Goal: Task Accomplishment & Management: Use online tool/utility

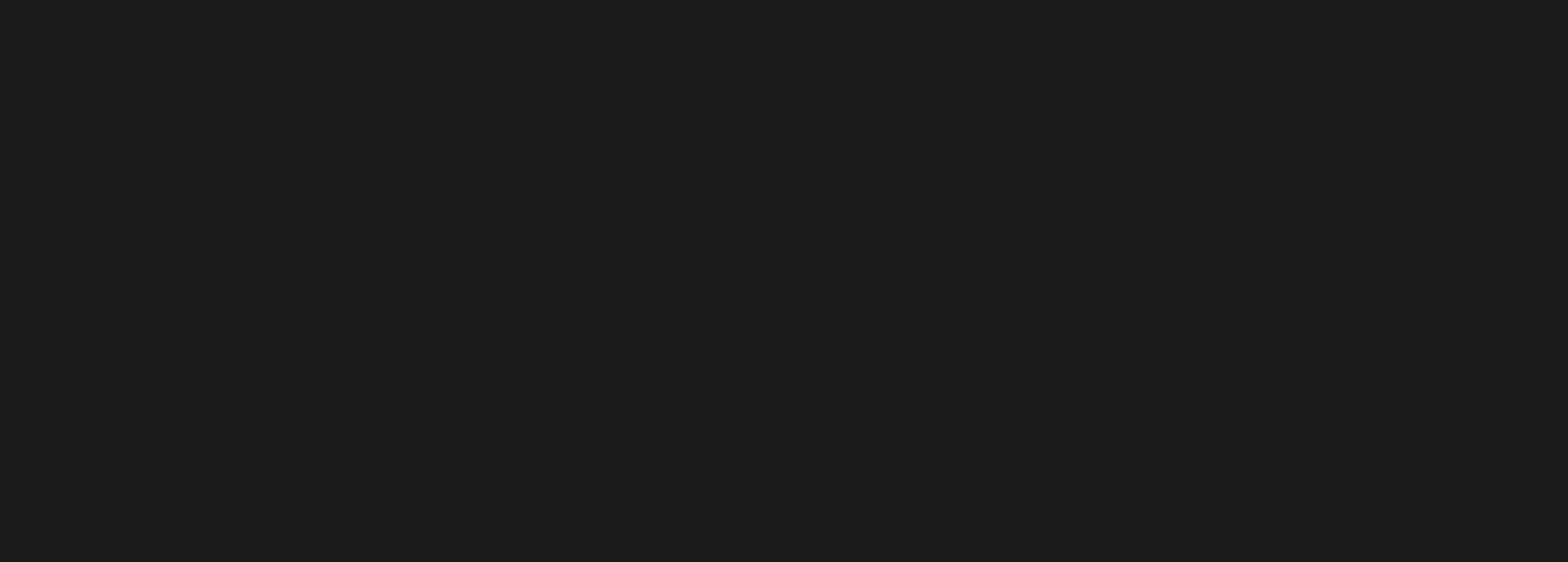
click at [736, 353] on body "CMF" at bounding box center [784, 281] width 1568 height 562
click at [736, 352] on body "CMF" at bounding box center [784, 281] width 1568 height 562
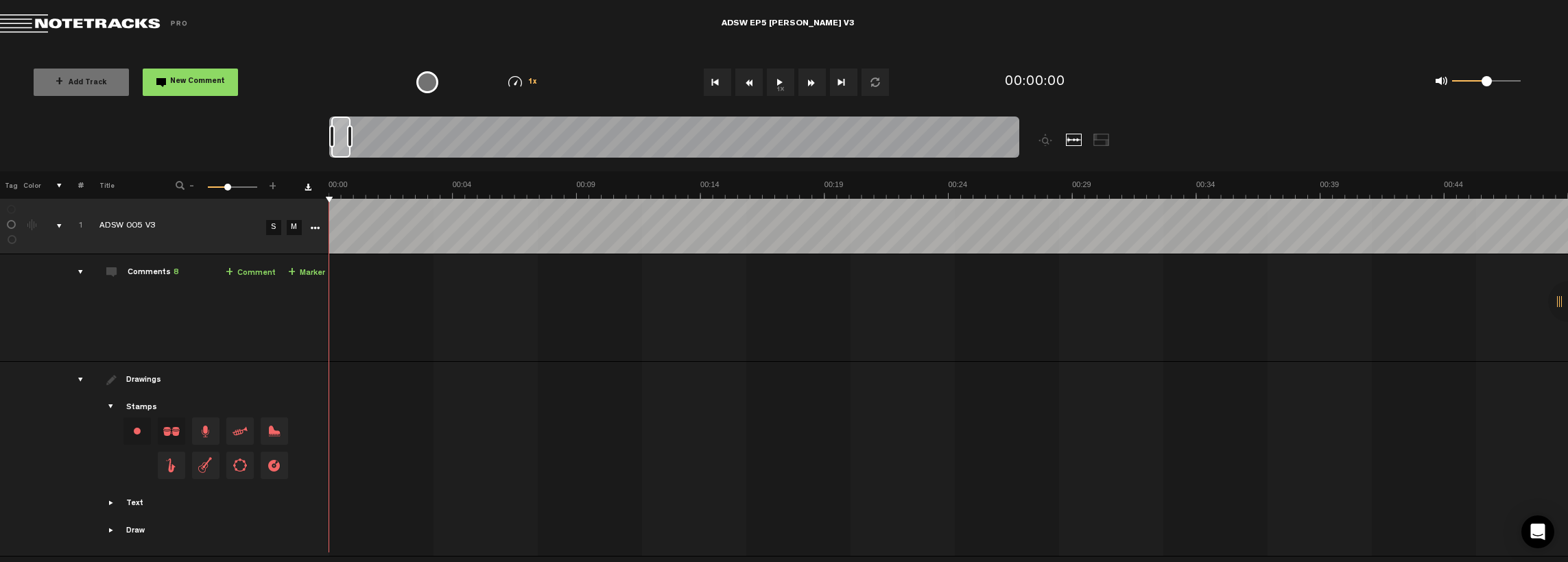
scroll to position [0, 11]
click at [785, 85] on button "1x" at bounding box center [781, 82] width 28 height 28
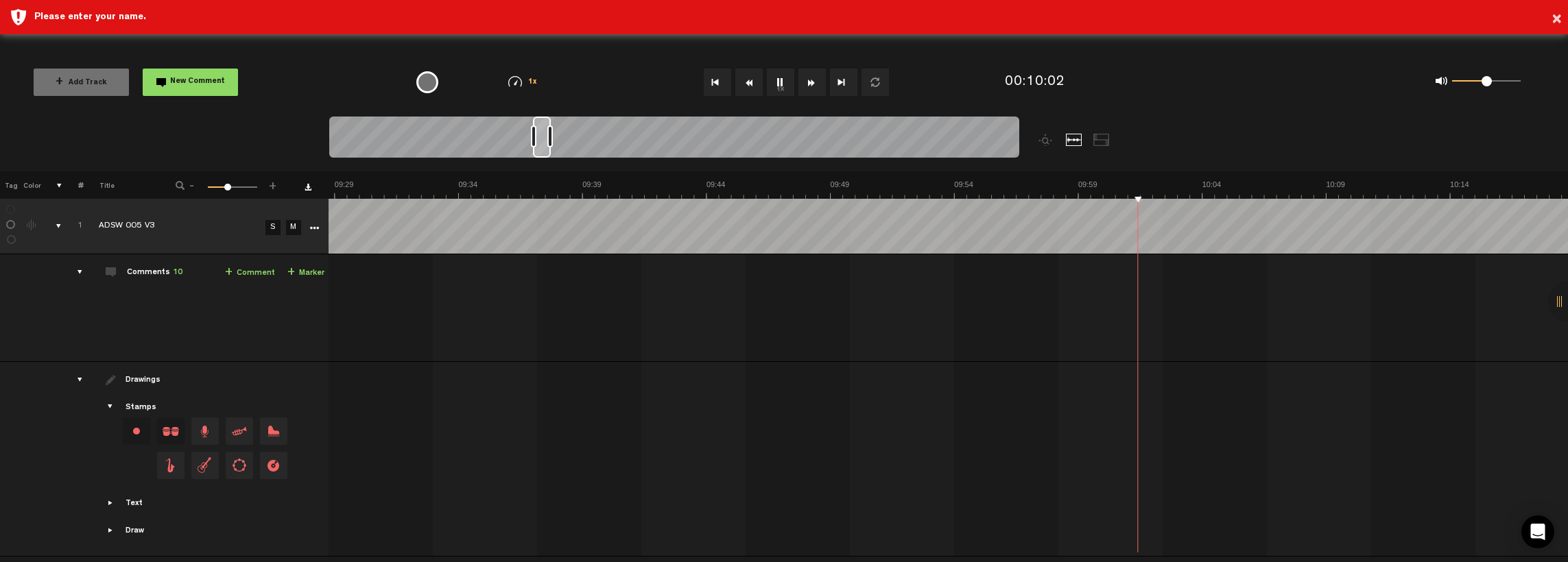
click at [1206, 491] on td at bounding box center [948, 460] width 1239 height 195
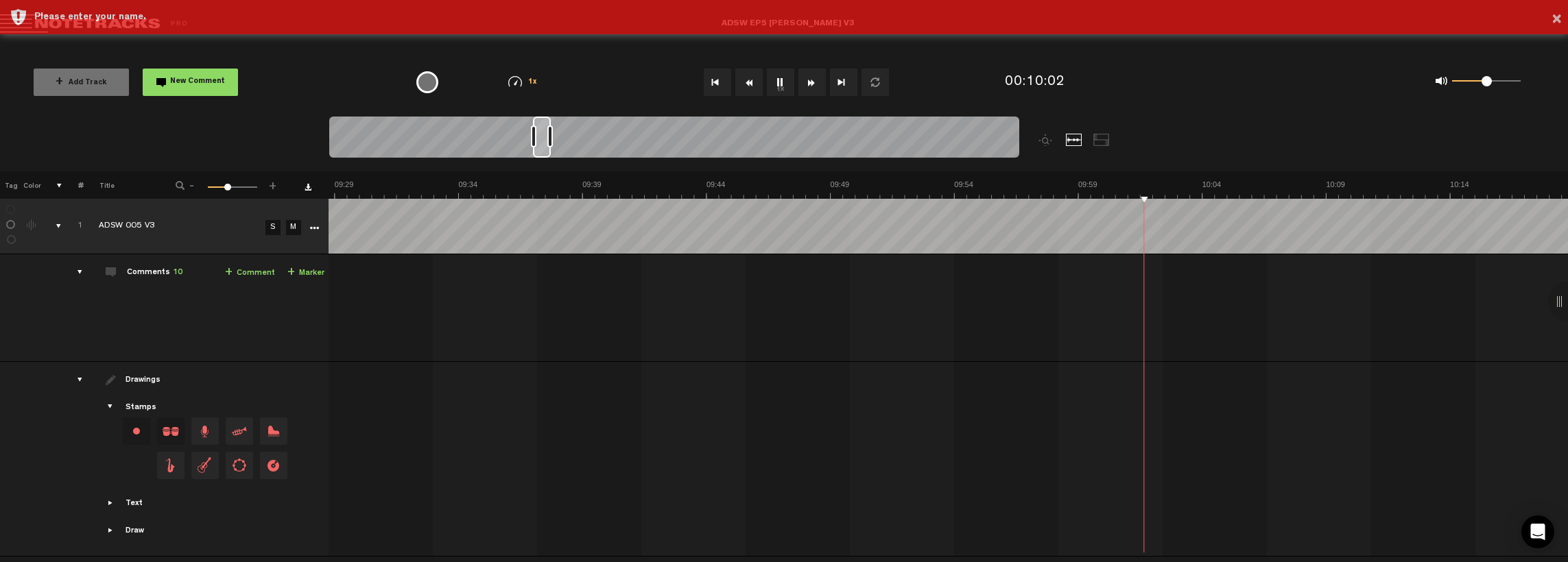
scroll to position [0, 0]
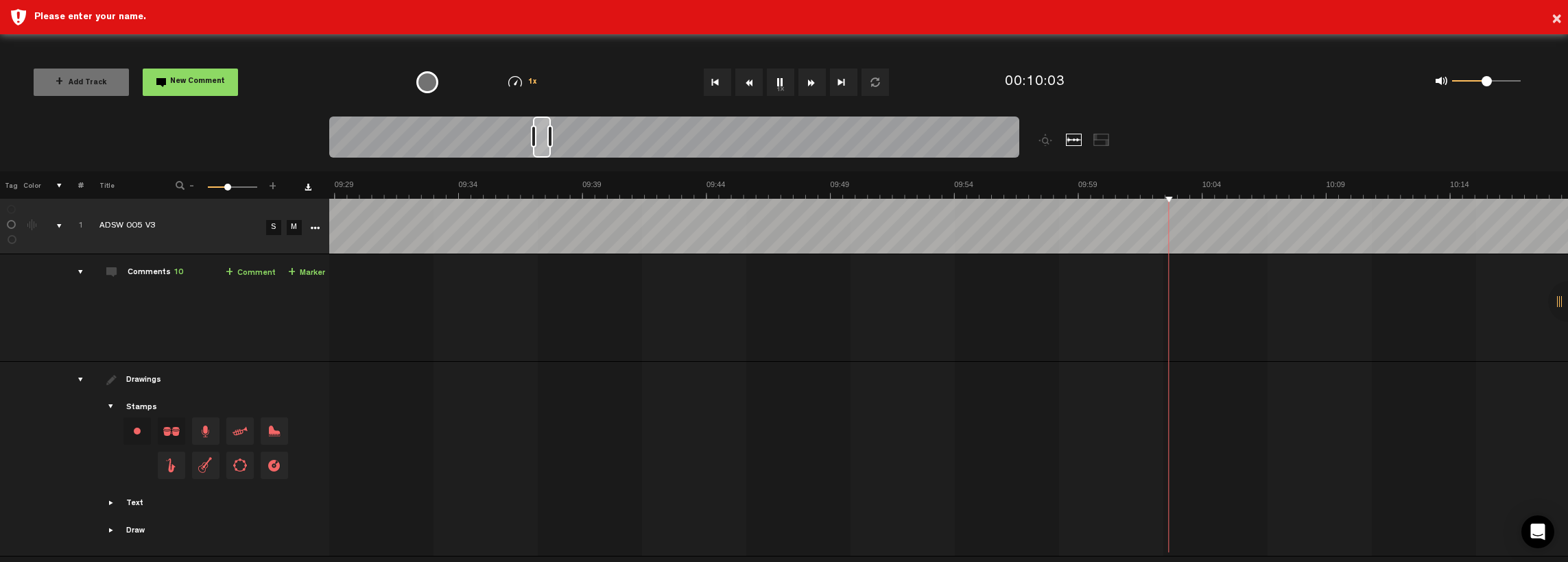
drag, startPoint x: 1383, startPoint y: 459, endPoint x: 626, endPoint y: 478, distance: 757.2
click at [1559, 305] on div at bounding box center [1569, 302] width 41 height 41
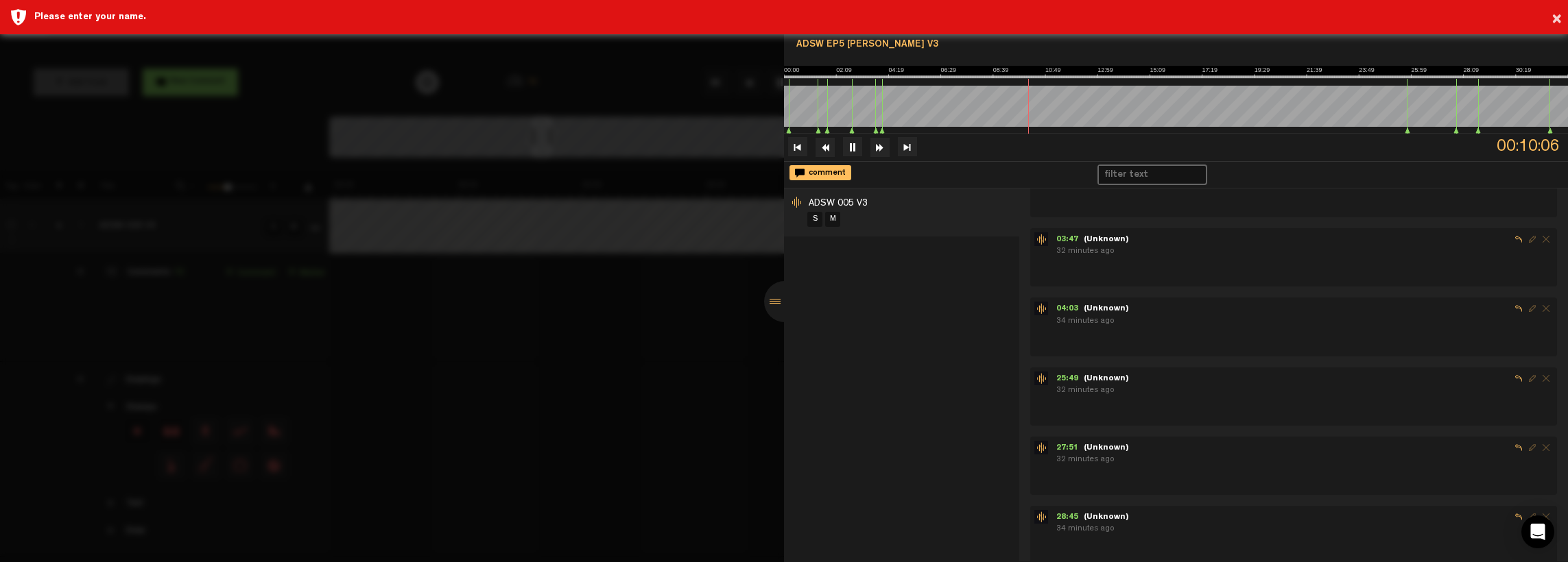
scroll to position [342, 0]
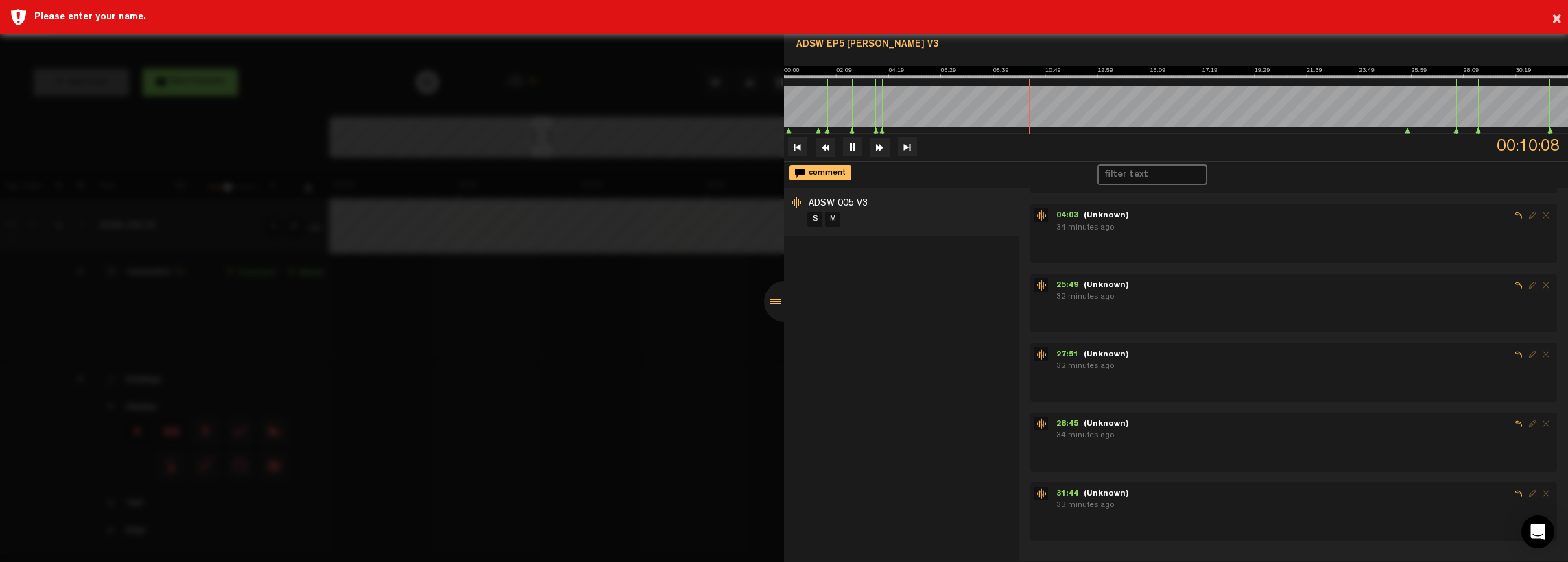
click at [1127, 494] on div "31:44 - (Unknown)" at bounding box center [1305, 494] width 497 height 14
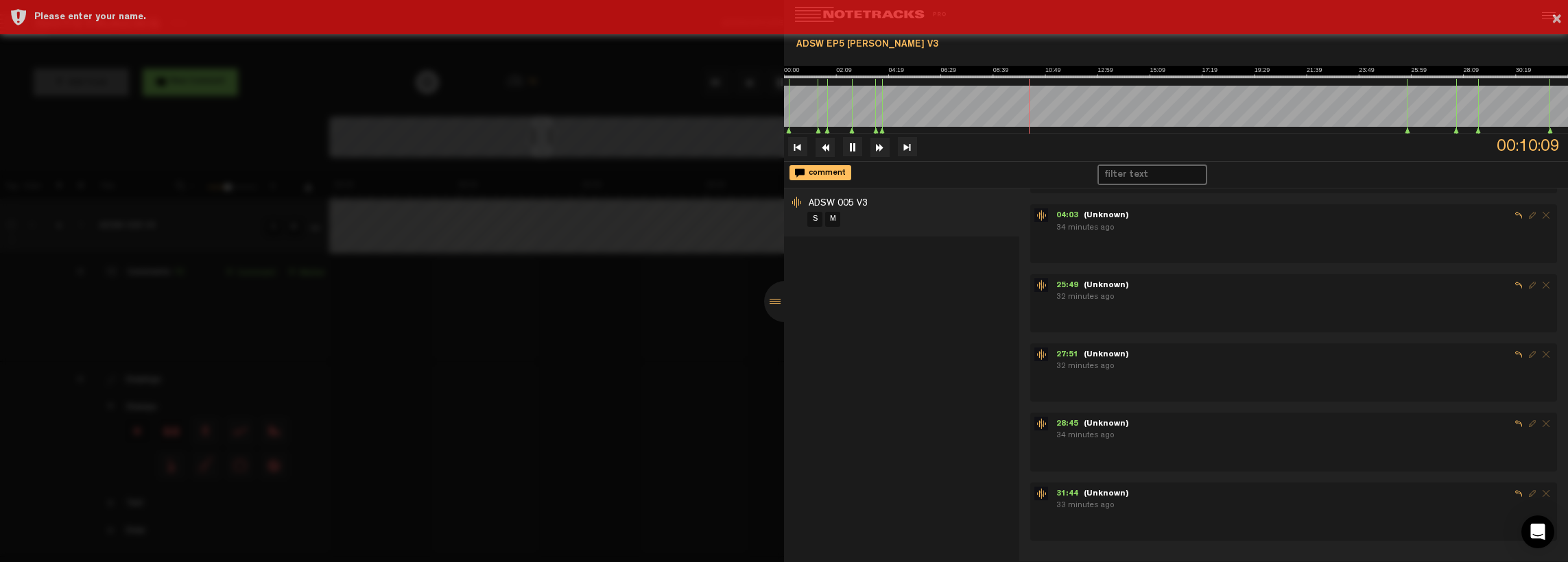
click at [1127, 498] on div "31:44 - (Unknown)" at bounding box center [1305, 494] width 497 height 14
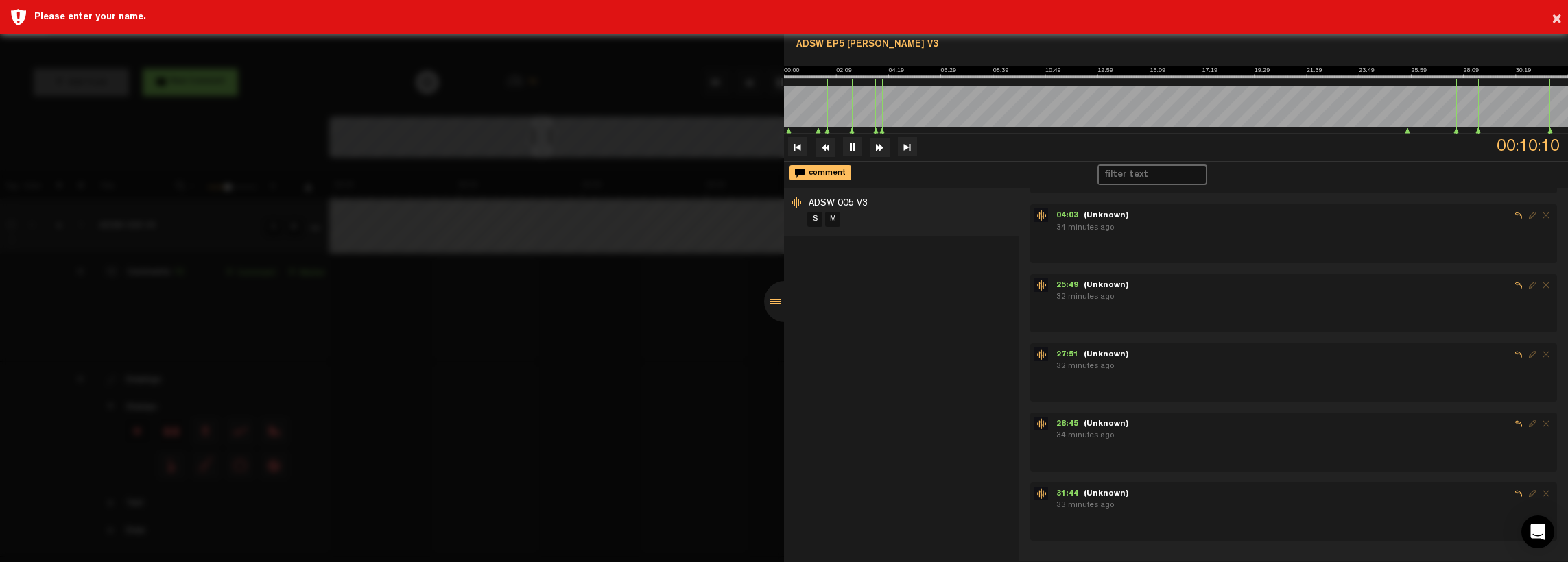
click at [1127, 498] on div "31:44 - (Unknown)" at bounding box center [1305, 494] width 497 height 14
click at [1127, 425] on div "28:45 - (Unknown)" at bounding box center [1305, 424] width 497 height 14
click at [774, 303] on div at bounding box center [785, 302] width 41 height 41
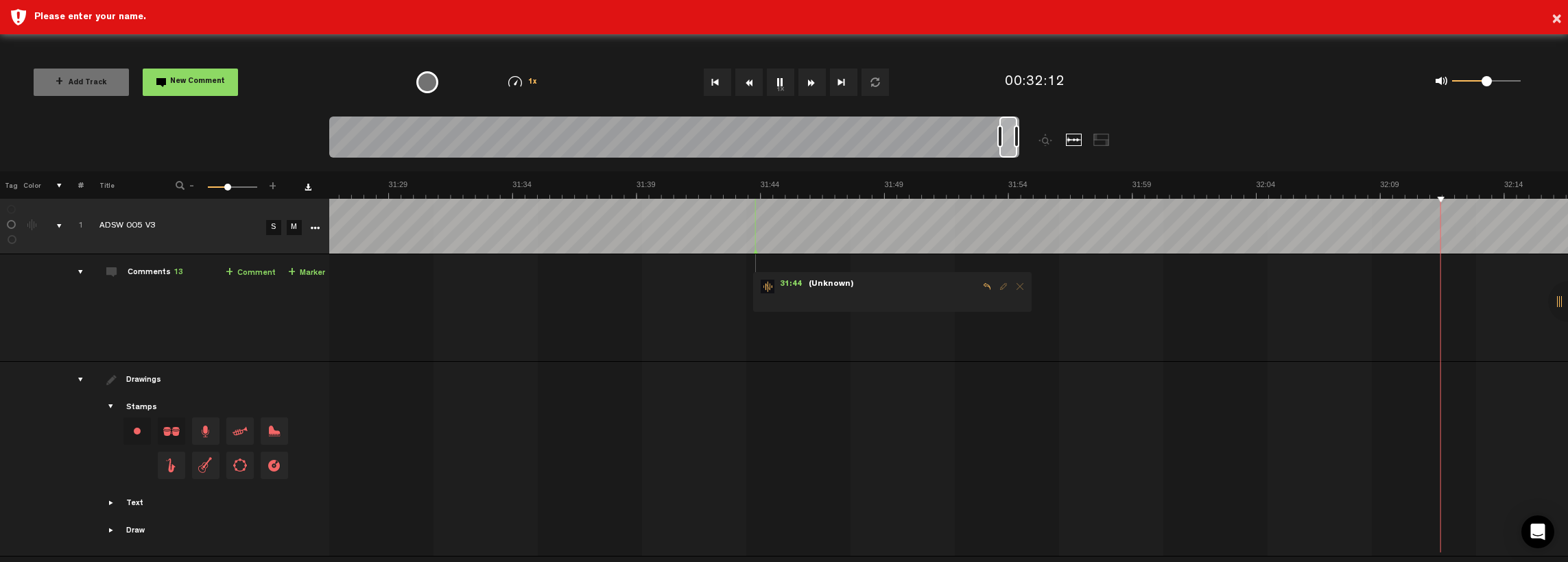
scroll to position [0, 47286]
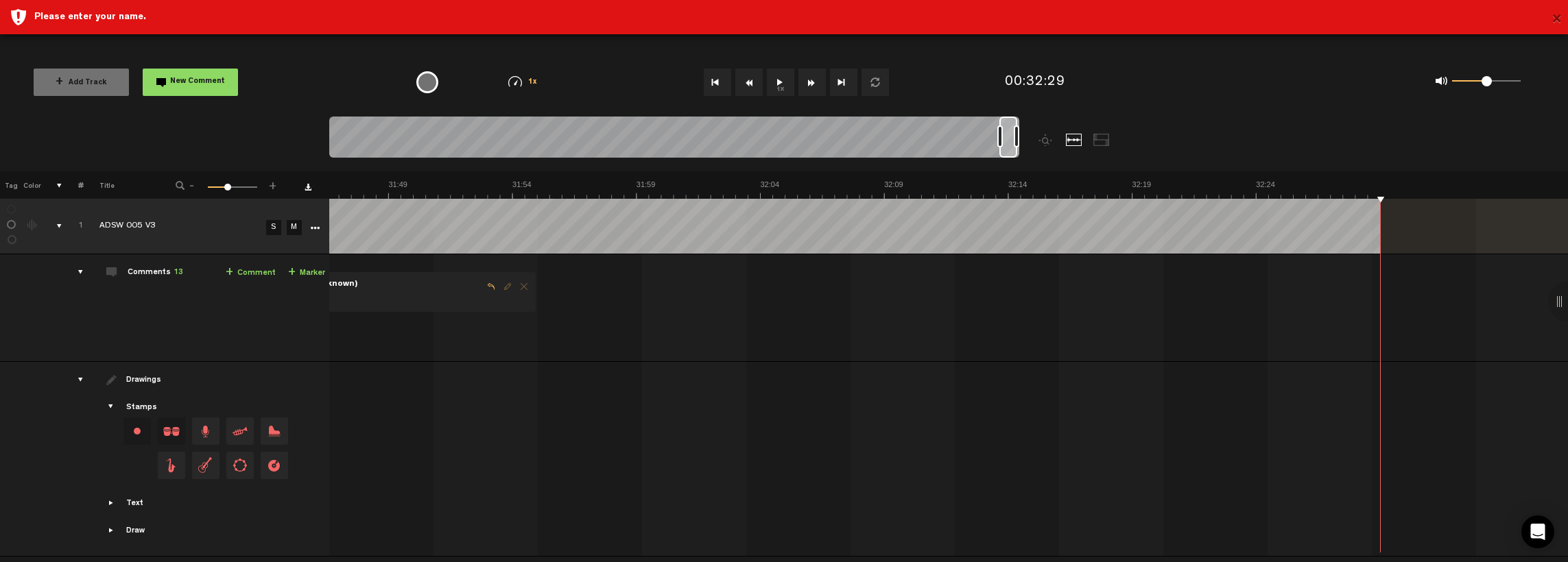
click at [1558, 18] on button "×" at bounding box center [1556, 20] width 10 height 28
click at [1554, 16] on button "×" at bounding box center [1556, 20] width 10 height 28
click at [1561, 15] on button "×" at bounding box center [1556, 20] width 10 height 28
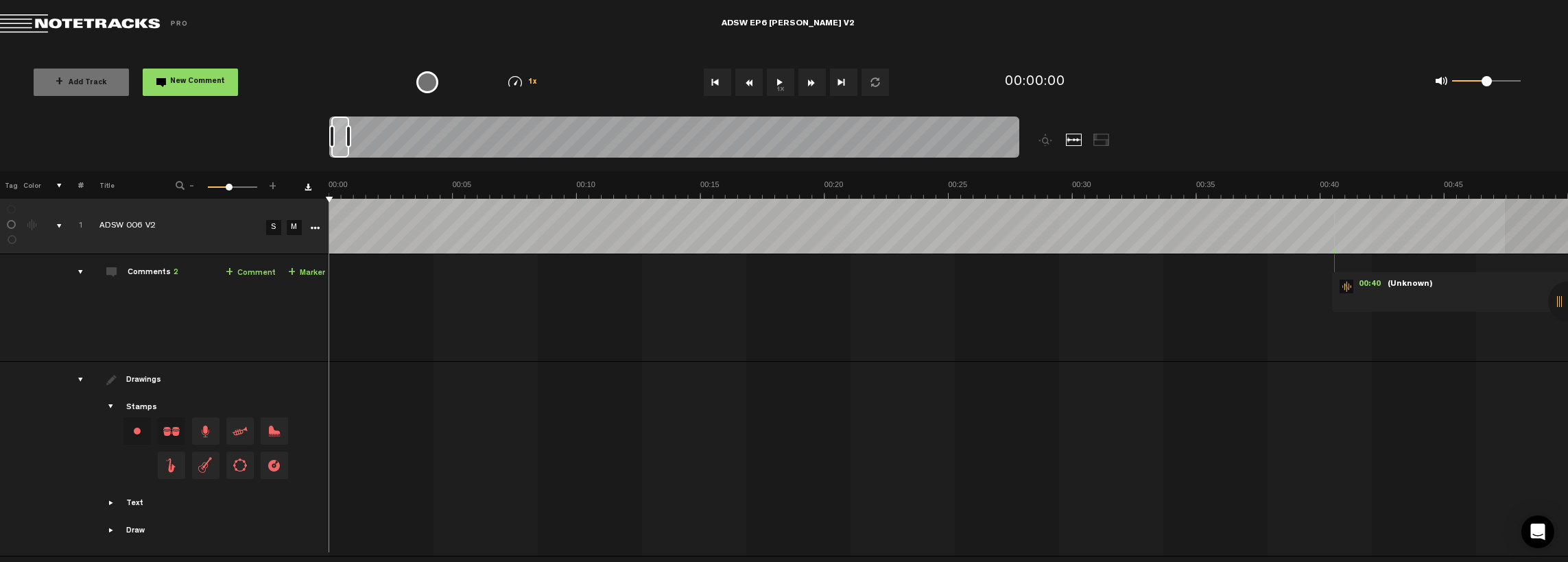
click at [1505, 218] on tr "1 ADSW 006 V2 S M Export to Headliner Update Download Download original Export …" at bounding box center [784, 226] width 1569 height 55
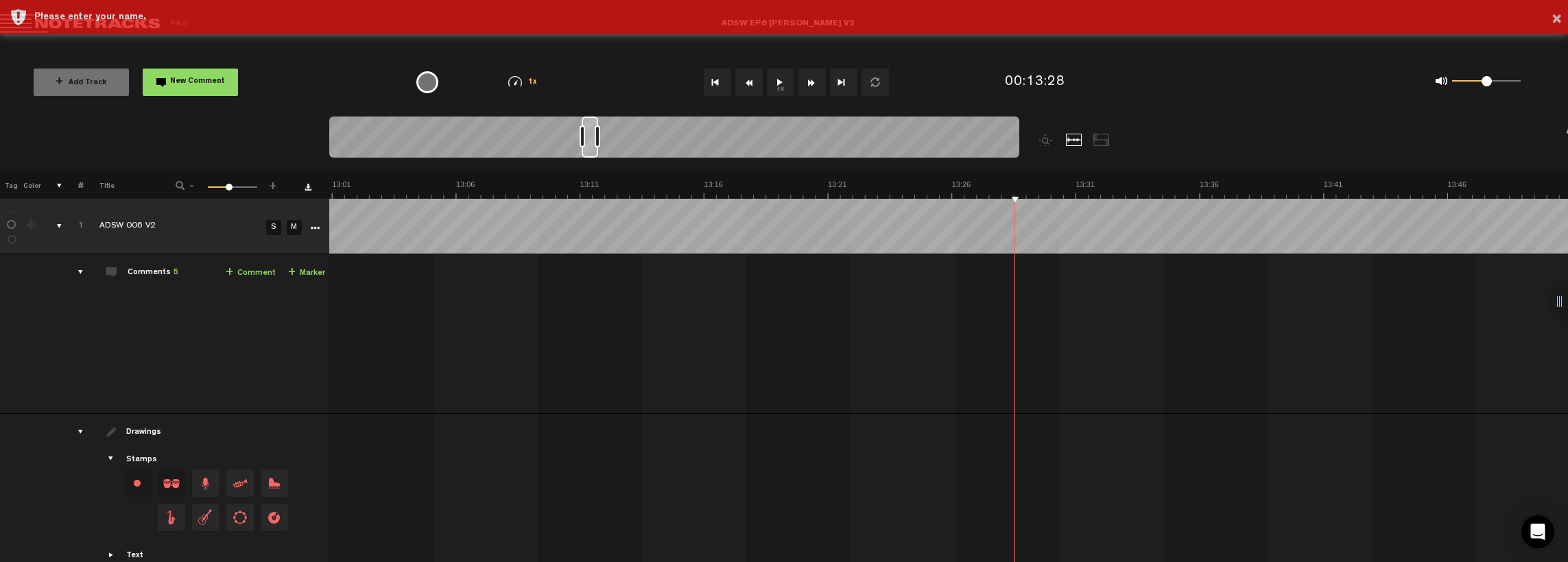
scroll to position [0, 20323]
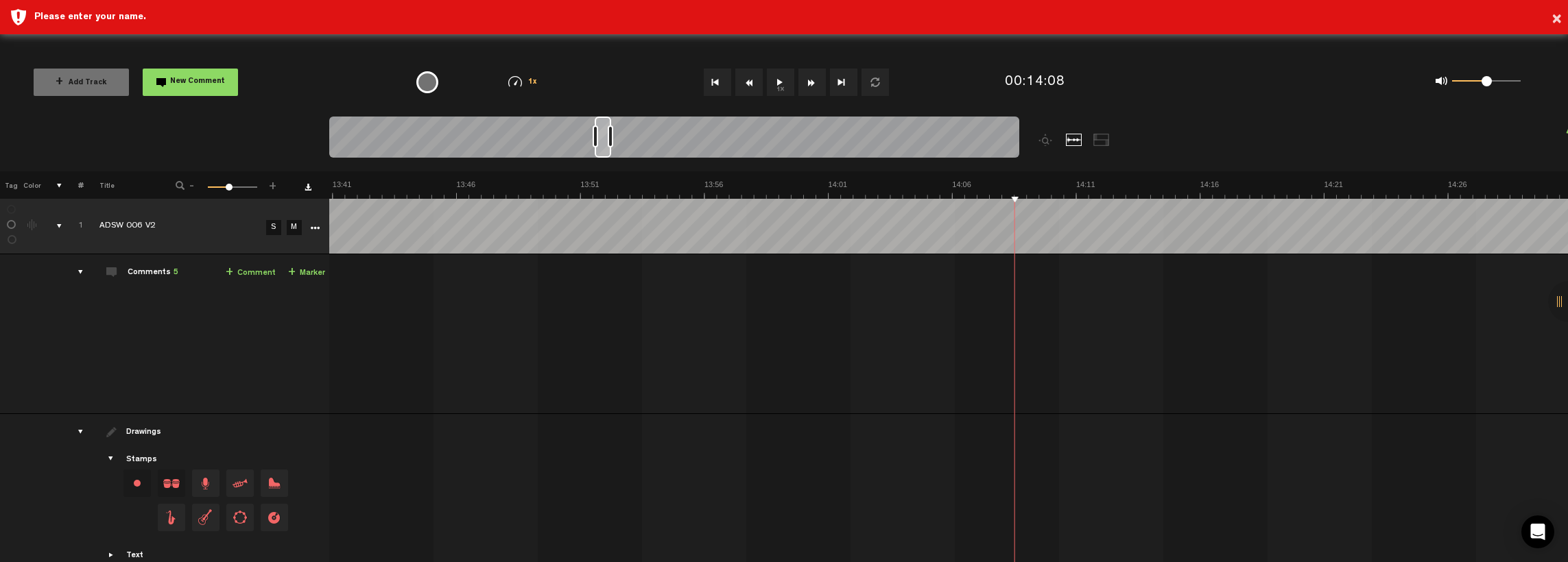
click at [781, 81] on button "1x" at bounding box center [781, 82] width 28 height 28
click at [815, 82] on button "Fast Forward" at bounding box center [812, 82] width 28 height 28
click at [842, 82] on button "Go to end" at bounding box center [844, 82] width 28 height 28
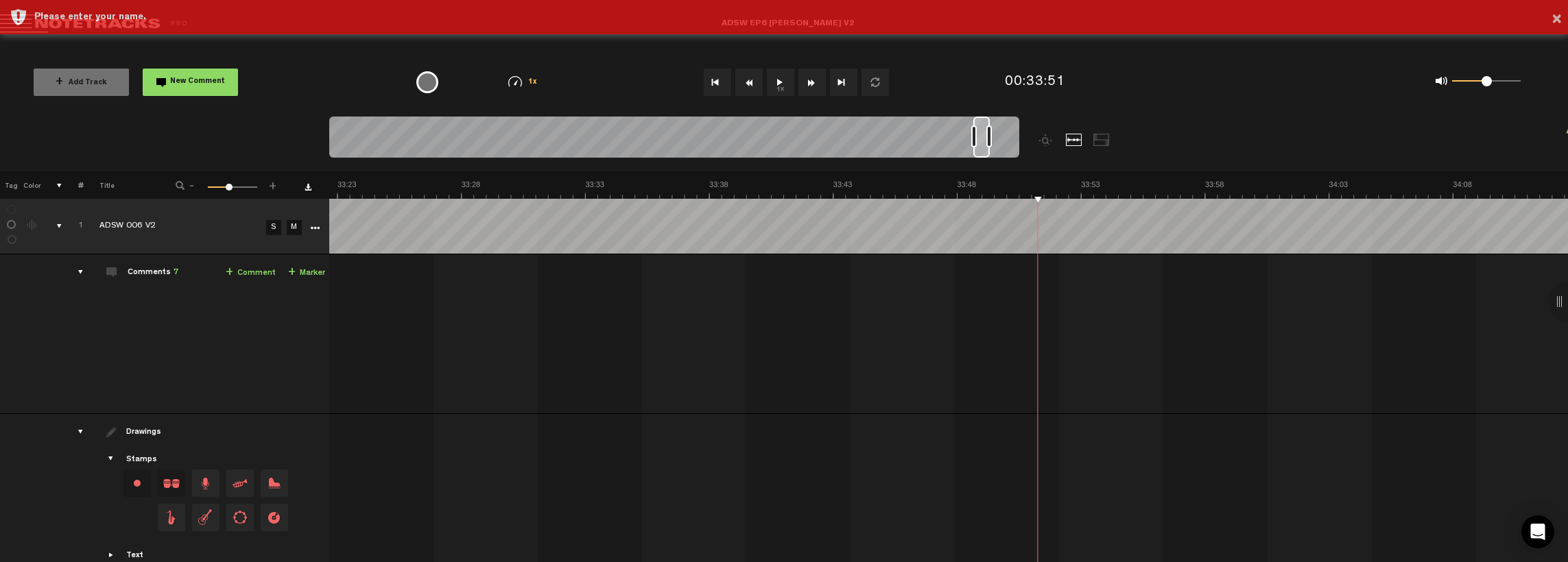
scroll to position [0, 50559]
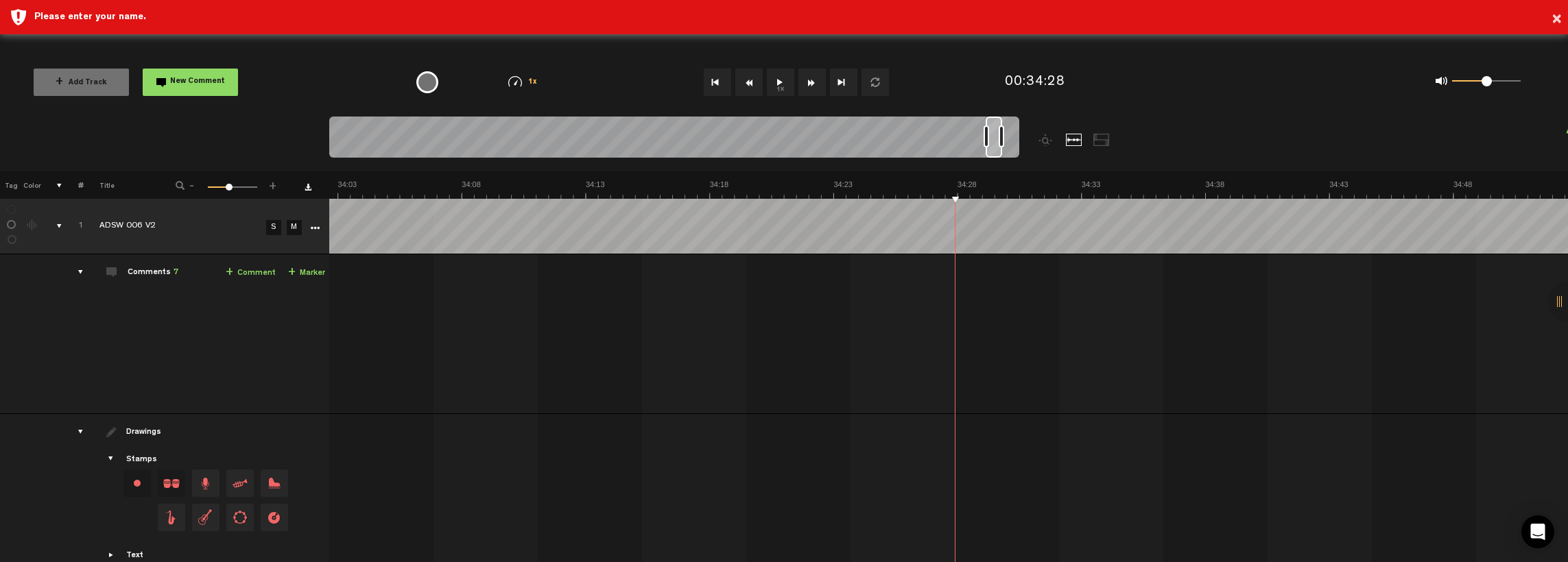
click at [776, 83] on button "1x" at bounding box center [781, 82] width 28 height 28
click at [778, 80] on button "1x" at bounding box center [781, 82] width 28 height 28
